Goal: Task Accomplishment & Management: Manage account settings

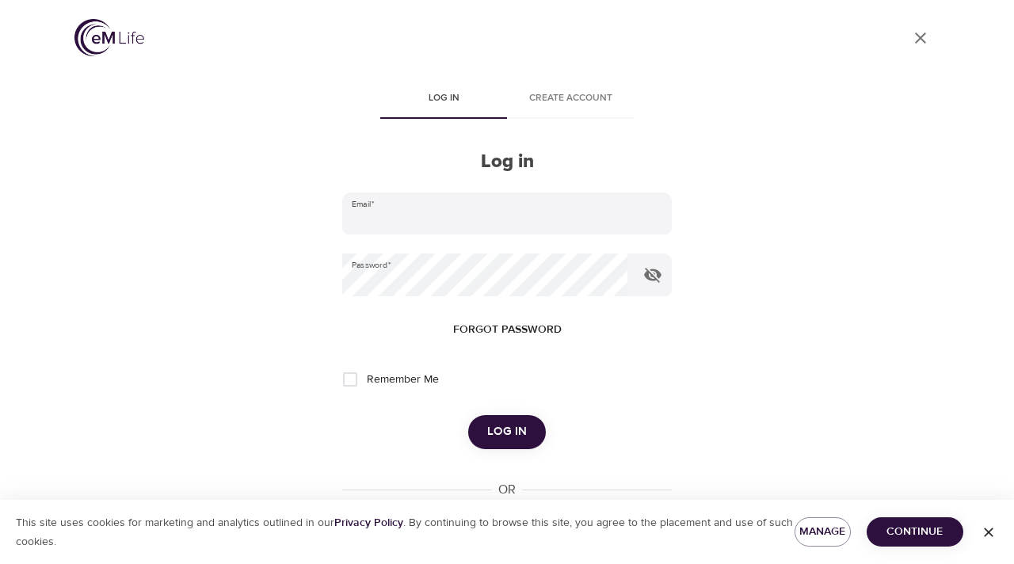
type input "[EMAIL_ADDRESS][DOMAIN_NAME]"
click at [515, 438] on span "Log in" at bounding box center [507, 431] width 40 height 21
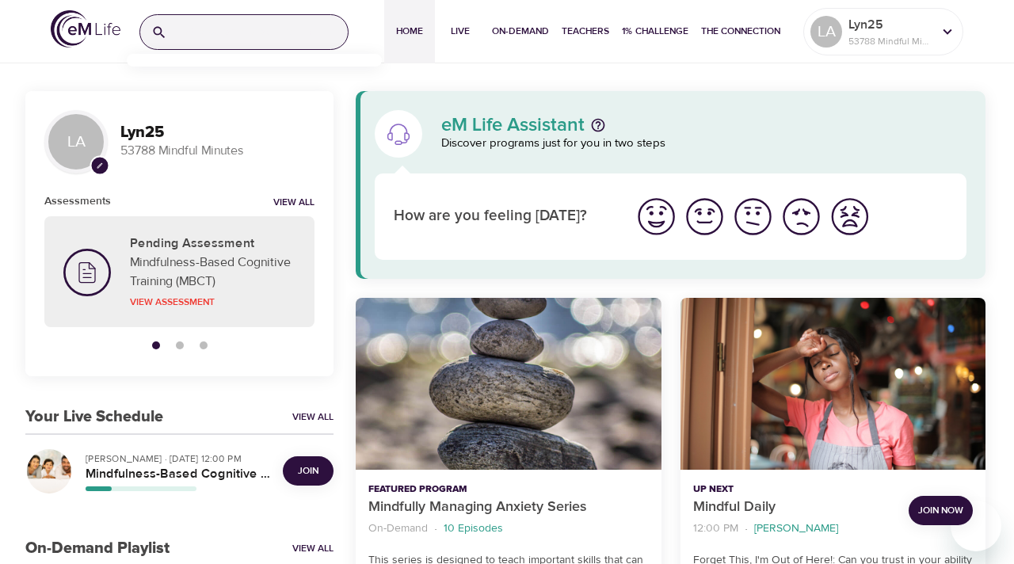
click at [184, 28] on input "search" at bounding box center [260, 32] width 174 height 34
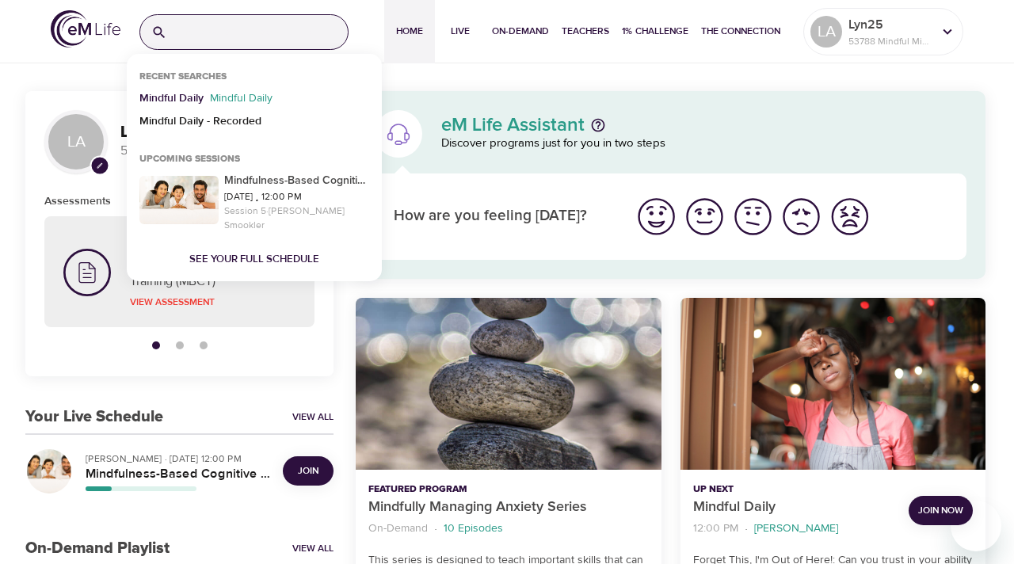
click at [171, 99] on p "Mindful Daily" at bounding box center [171, 101] width 64 height 23
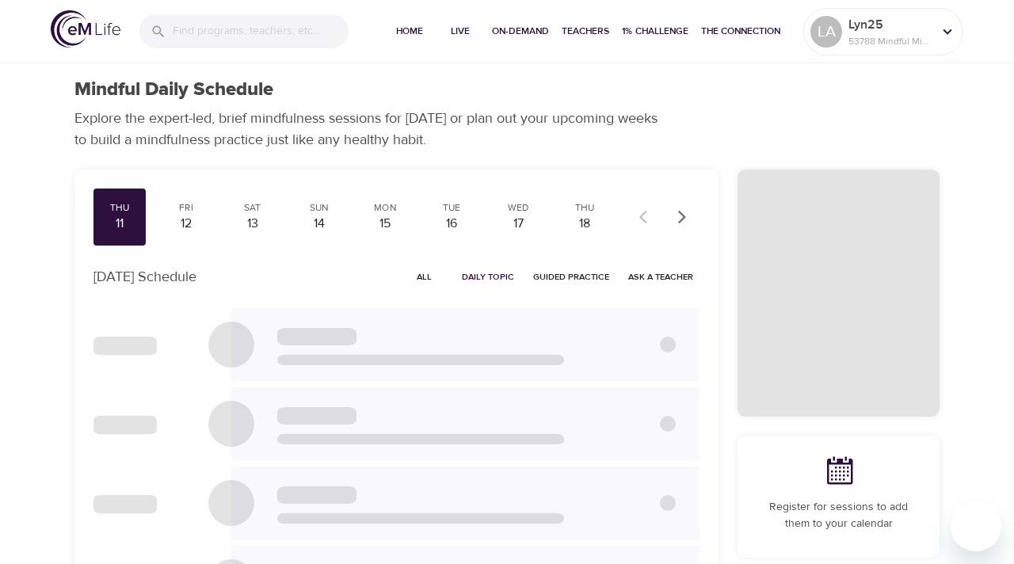
checkbox input "true"
